Goal: Task Accomplishment & Management: Manage account settings

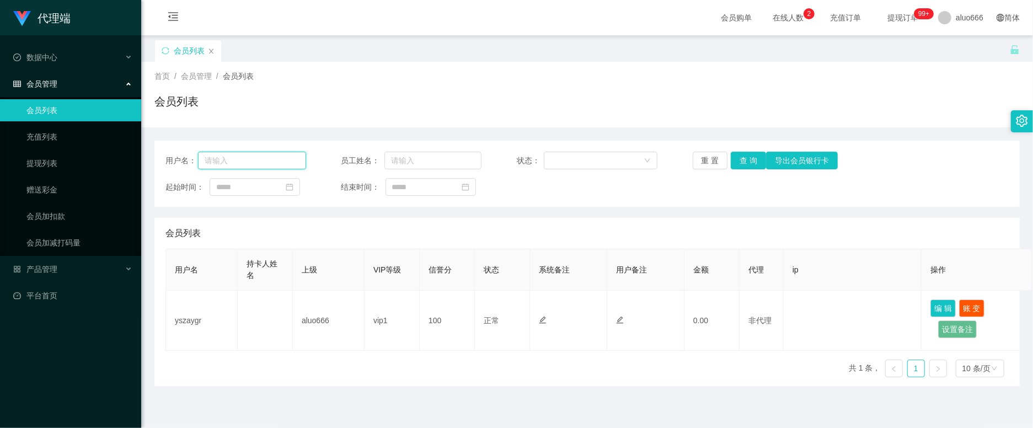
click at [262, 157] on input "text" at bounding box center [252, 161] width 108 height 18
paste input "Alex5298"
type input "Alex5298"
click at [747, 153] on button "查 询" at bounding box center [748, 161] width 35 height 18
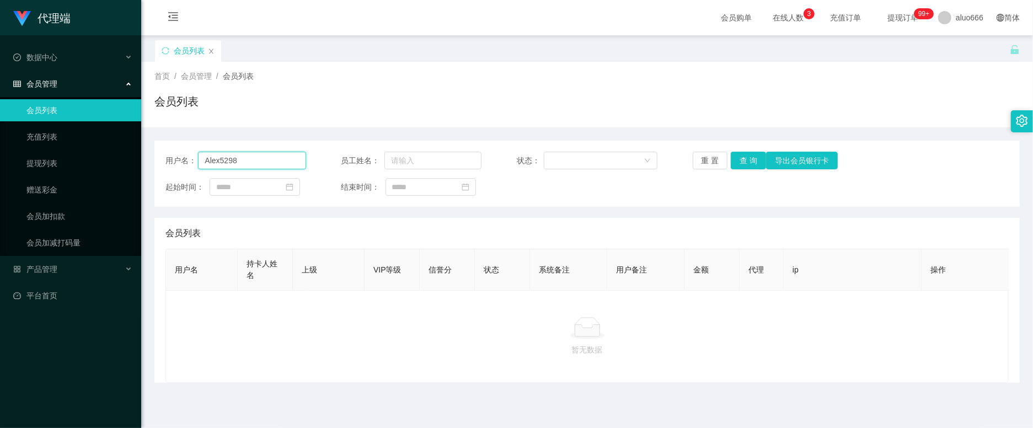
click at [235, 159] on input "Alex5298" at bounding box center [252, 161] width 108 height 18
click at [245, 160] on input "Alex5298" at bounding box center [252, 161] width 108 height 18
drag, startPoint x: 270, startPoint y: 163, endPoint x: 181, endPoint y: 161, distance: 88.3
click at [181, 161] on div "用户名： Alex5298" at bounding box center [235, 161] width 141 height 18
click at [293, 103] on div "会员列表" at bounding box center [586, 105] width 865 height 25
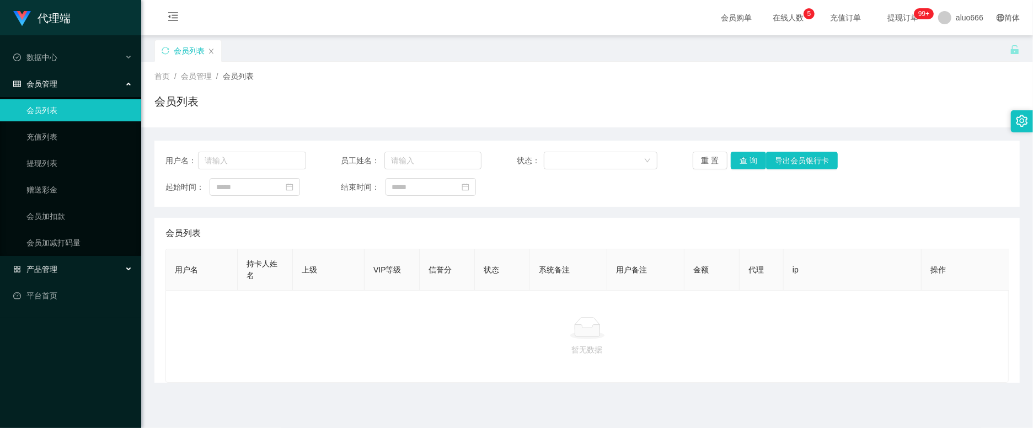
click at [56, 269] on span "产品管理" at bounding box center [35, 269] width 44 height 9
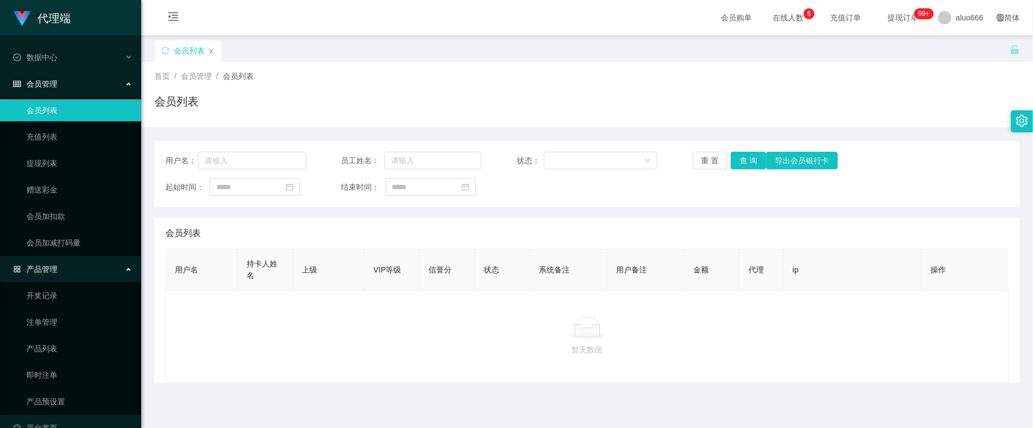
click at [56, 269] on span "产品管理" at bounding box center [35, 269] width 44 height 9
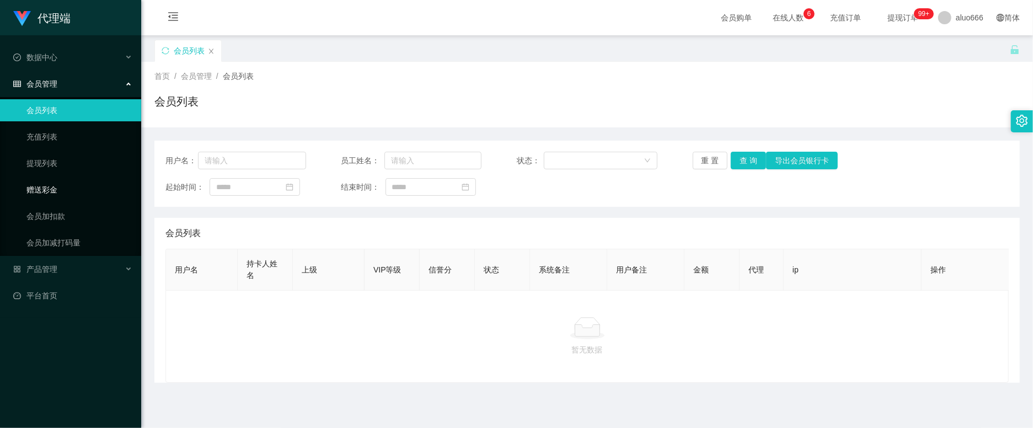
click at [60, 192] on link "赠送彩金" at bounding box center [79, 190] width 106 height 22
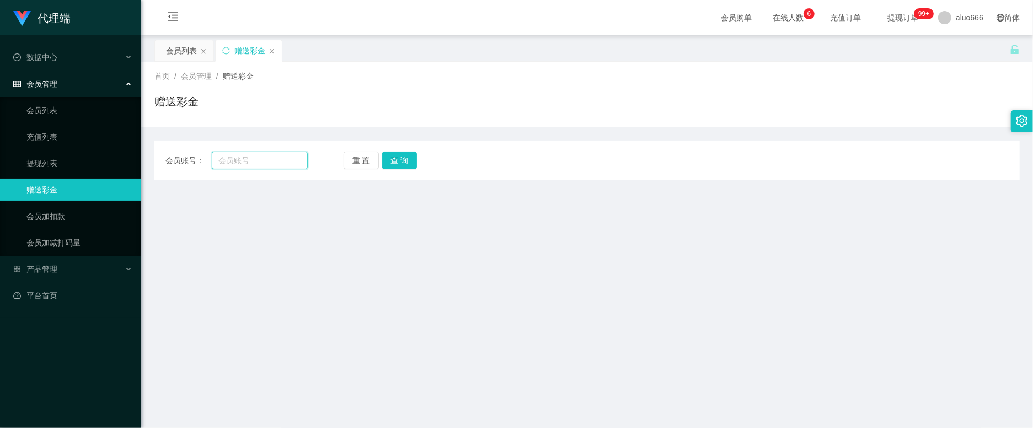
drag, startPoint x: 232, startPoint y: 163, endPoint x: 250, endPoint y: 168, distance: 18.9
click at [232, 163] on input "text" at bounding box center [260, 161] width 97 height 18
paste input "Alex5298"
type input "Alex5298"
click at [393, 162] on button "查 询" at bounding box center [399, 161] width 35 height 18
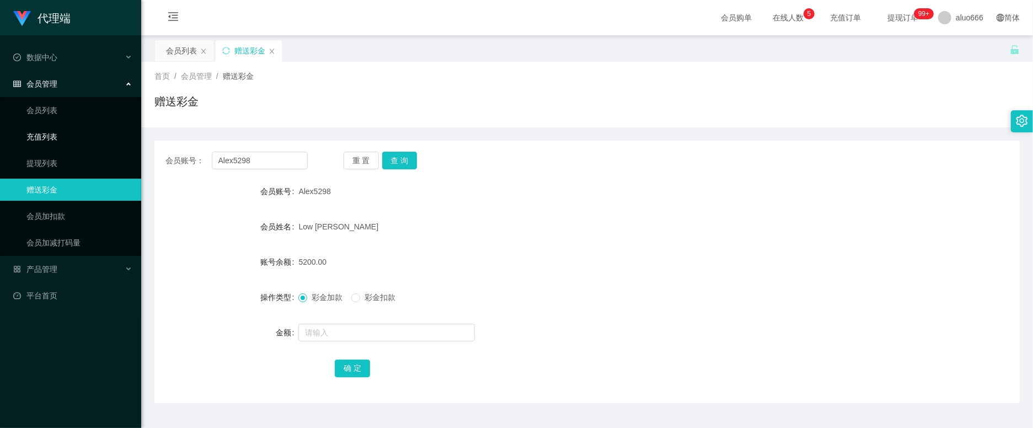
click at [65, 135] on link "充值列表" at bounding box center [79, 137] width 106 height 22
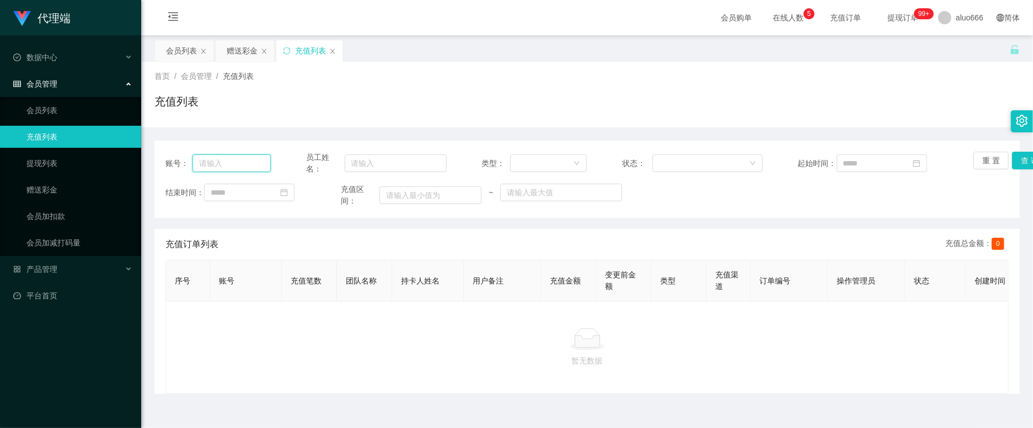
click at [235, 160] on input "text" at bounding box center [231, 163] width 78 height 18
paste input "Alex5298"
type input "Alex5298"
click at [1016, 160] on button "查 询" at bounding box center [1029, 161] width 35 height 18
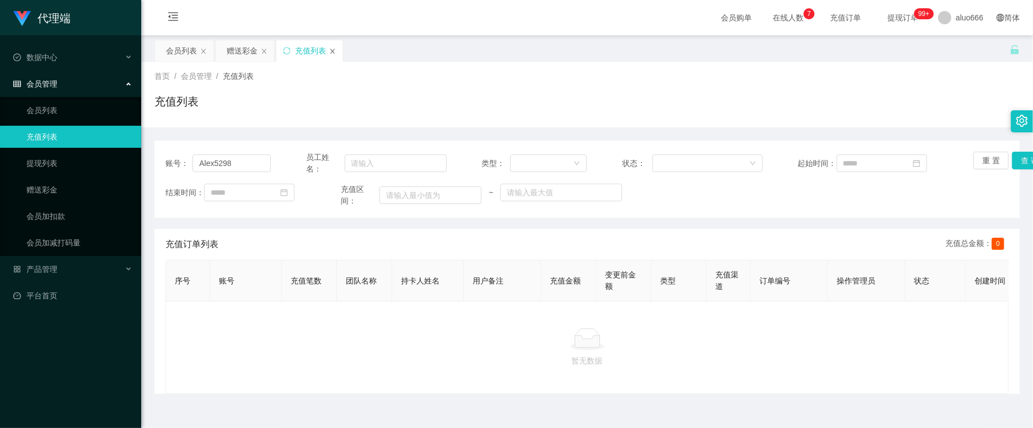
click at [331, 50] on icon "图标: close" at bounding box center [332, 51] width 7 height 7
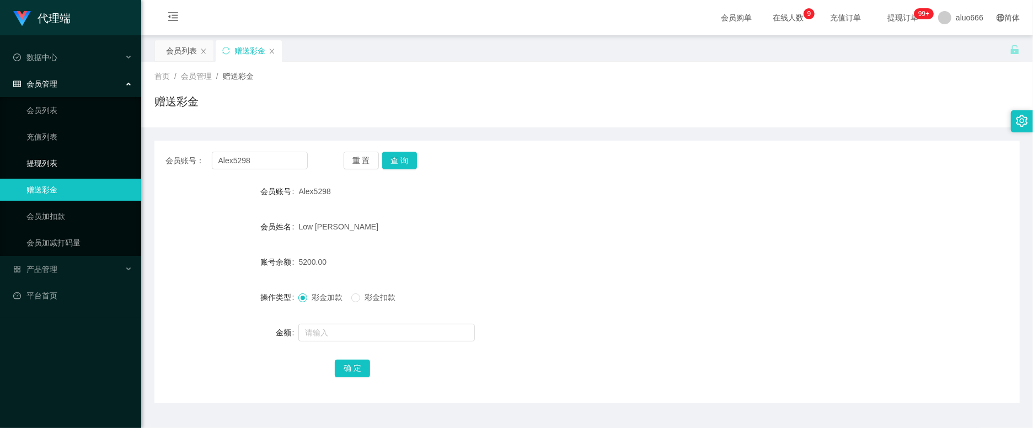
click at [58, 162] on link "提现列表" at bounding box center [79, 163] width 106 height 22
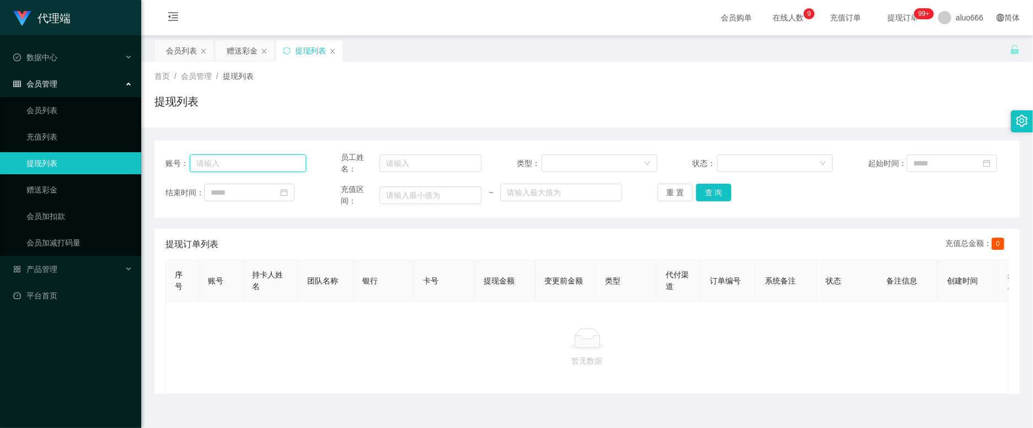
click at [216, 161] on input "text" at bounding box center [248, 163] width 116 height 18
paste input "Alex5298"
type input "Alex5298"
click at [717, 191] on button "查 询" at bounding box center [713, 193] width 35 height 18
click at [336, 51] on div "提现列表" at bounding box center [309, 50] width 66 height 21
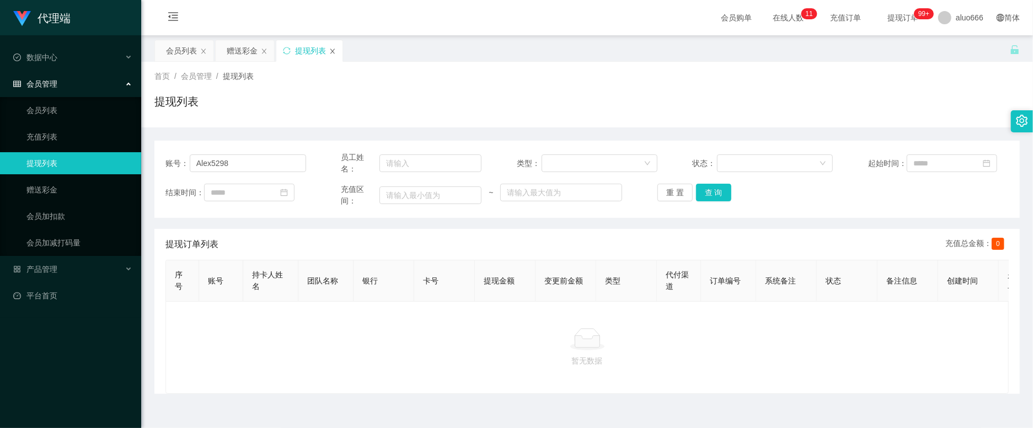
click at [334, 49] on icon "图标: close" at bounding box center [332, 51] width 7 height 7
